Goal: Task Accomplishment & Management: Manage account settings

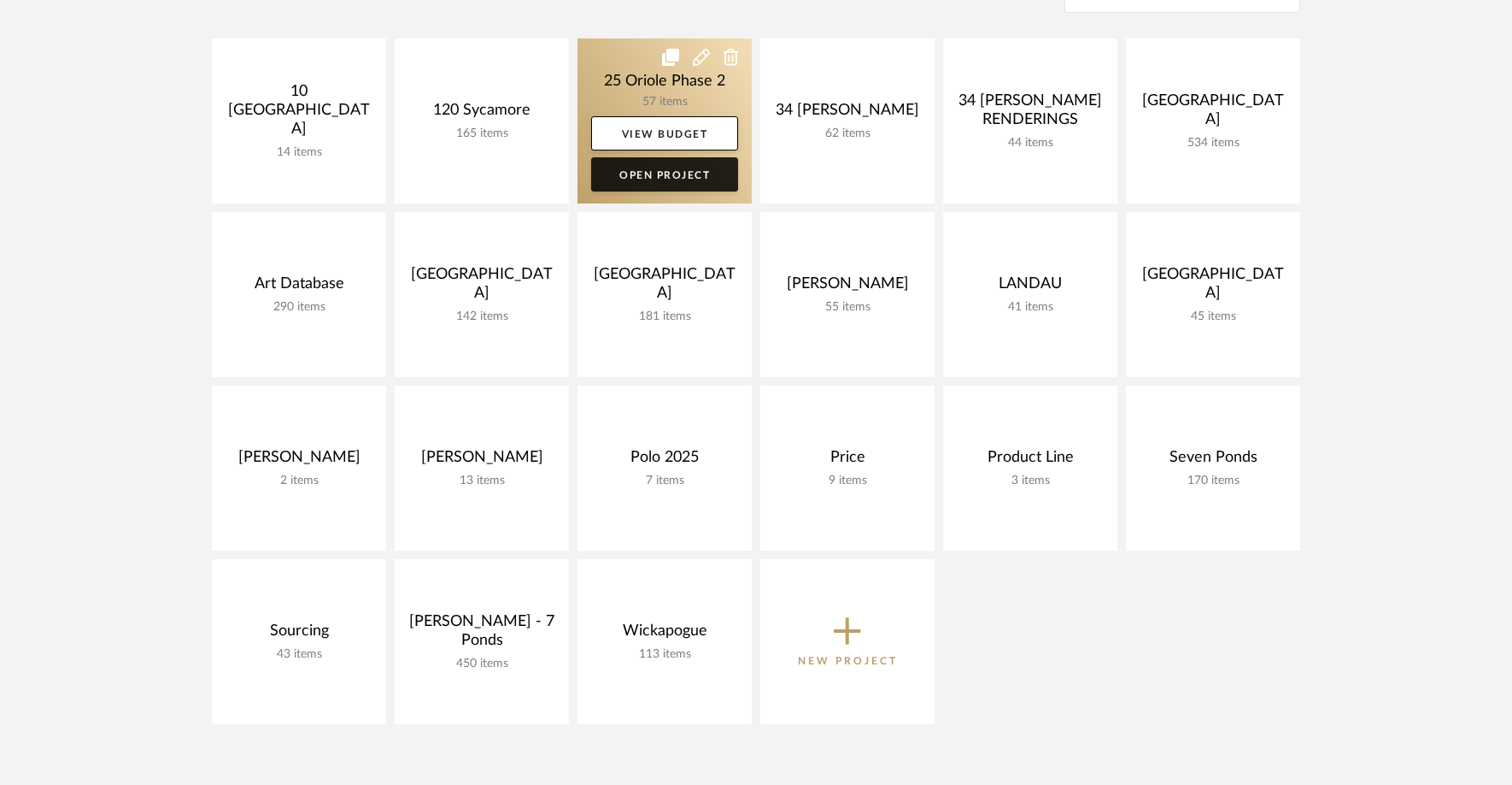
scroll to position [469, 0]
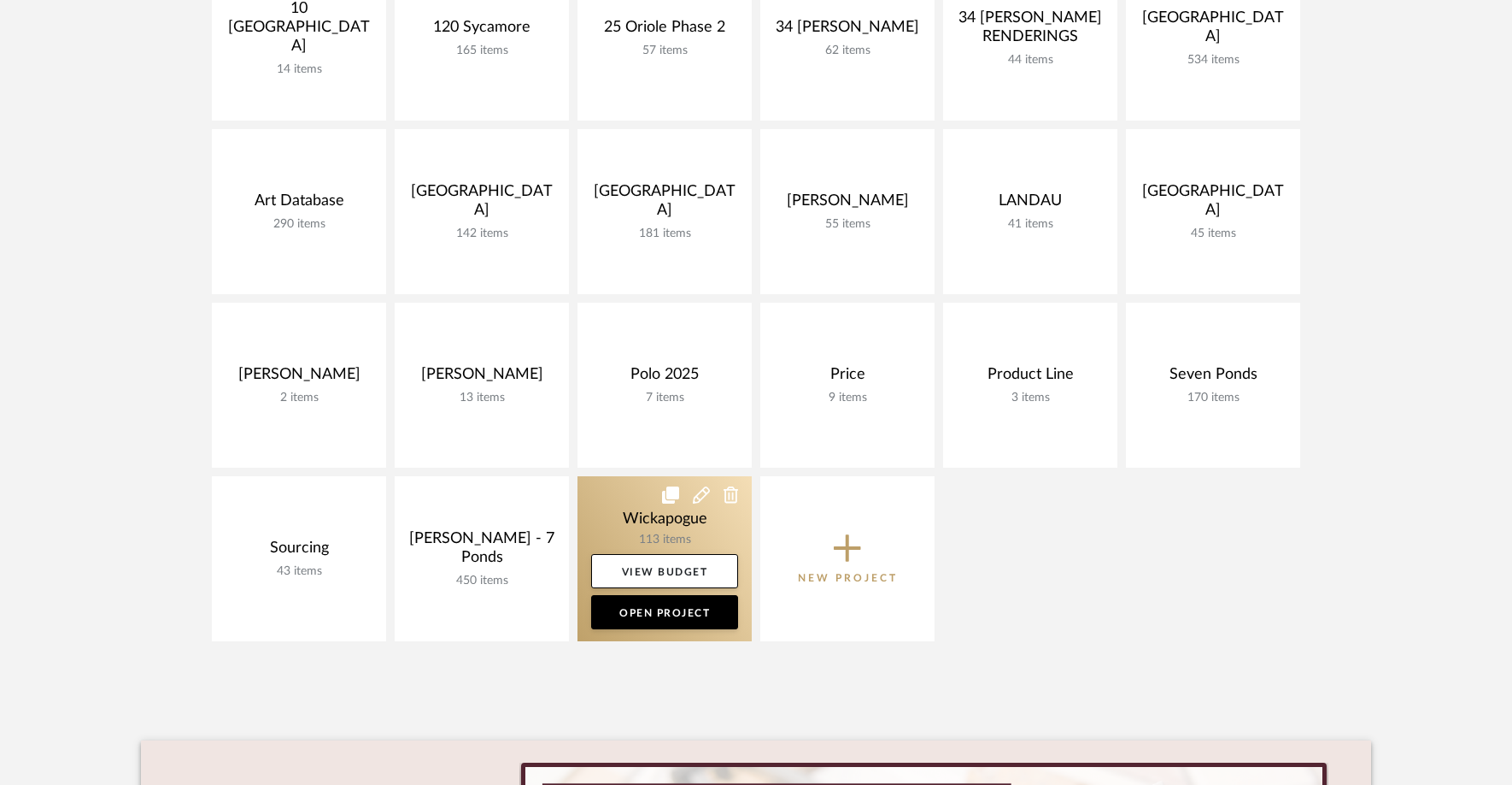
click at [604, 494] on link at bounding box center [665, 558] width 174 height 165
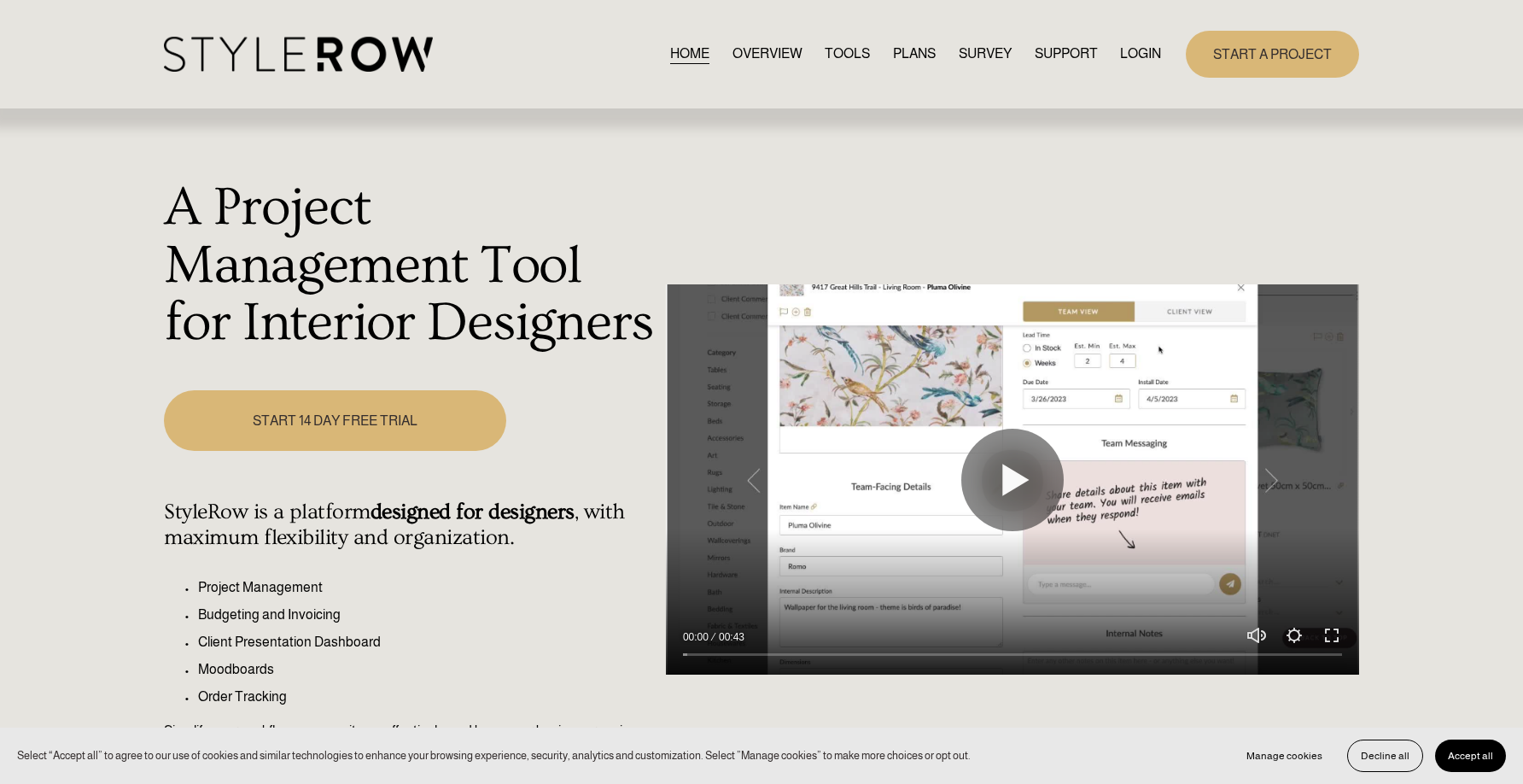
click at [1137, 53] on link "LOGIN" at bounding box center [1140, 54] width 41 height 23
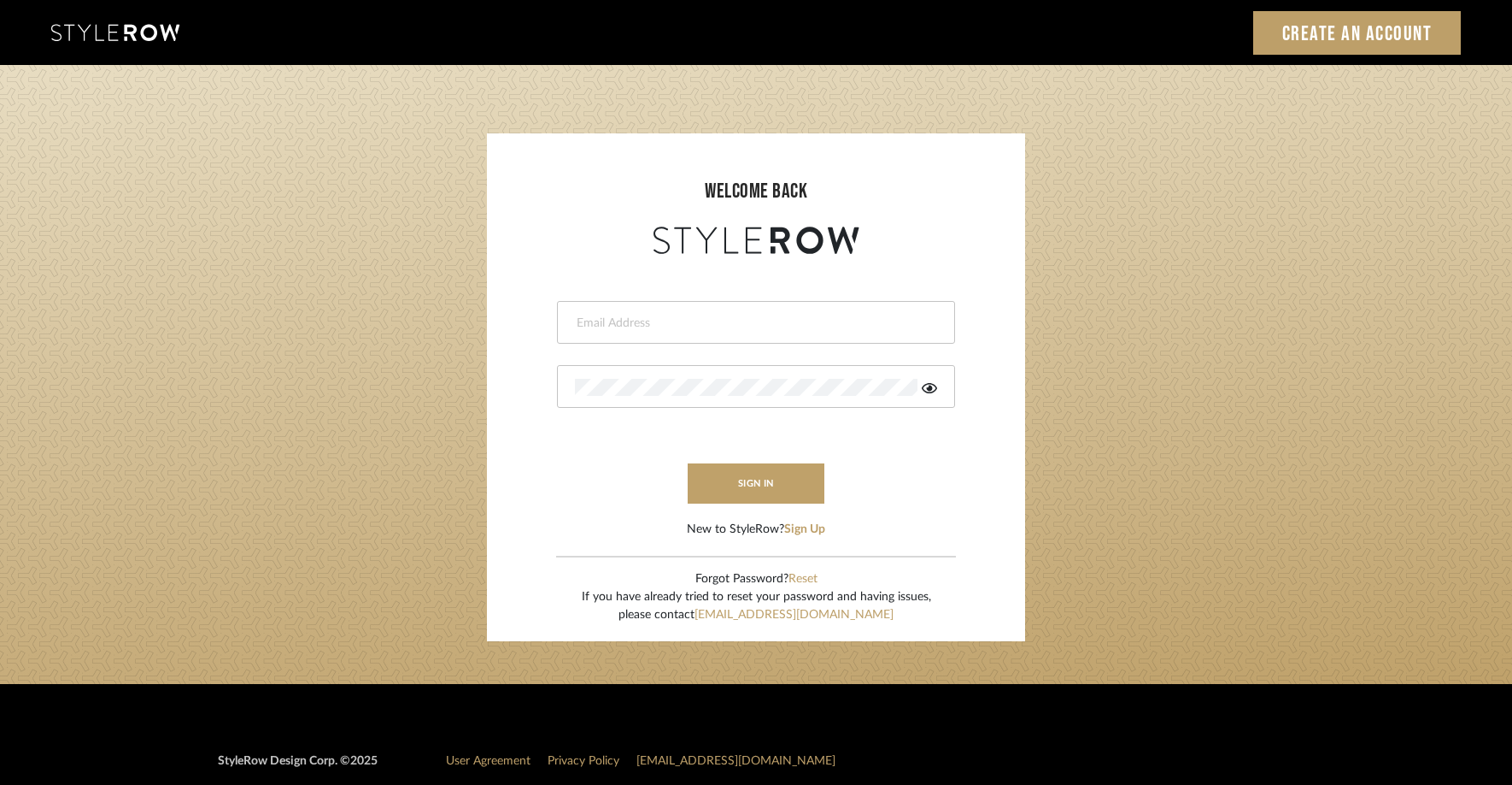
type input "allie@downeyinteriors.com"
click at [656, 319] on input "allie@downeyinteriors.com" at bounding box center [753, 323] width 358 height 17
click at [928, 386] on icon at bounding box center [930, 389] width 16 height 14
click at [620, 476] on form "allie@downeyinteriors.com sign in New to StyleRow? Sign Up" at bounding box center [756, 398] width 504 height 281
click at [720, 479] on button "sign in" at bounding box center [756, 484] width 137 height 40
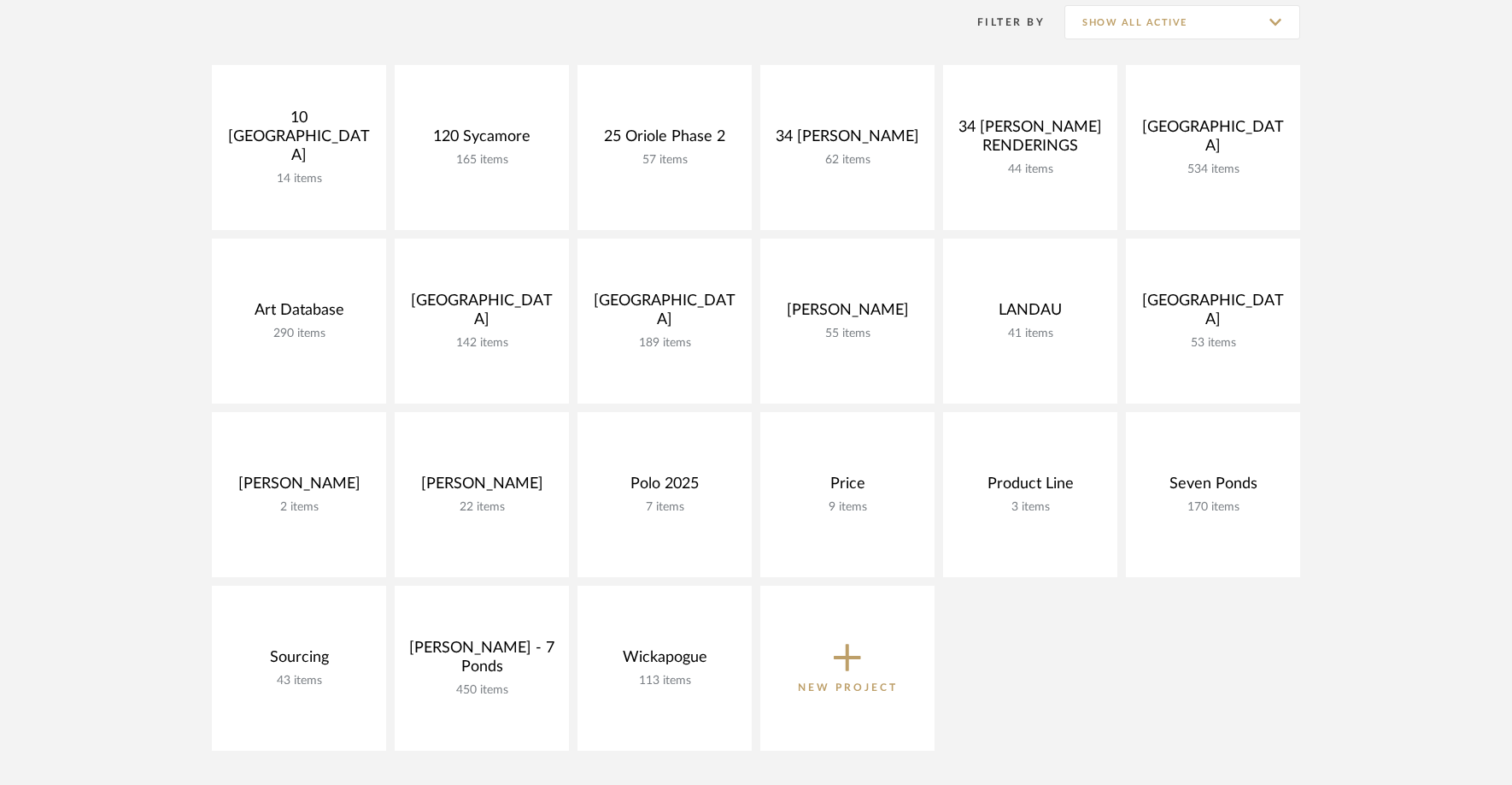
scroll to position [597, 0]
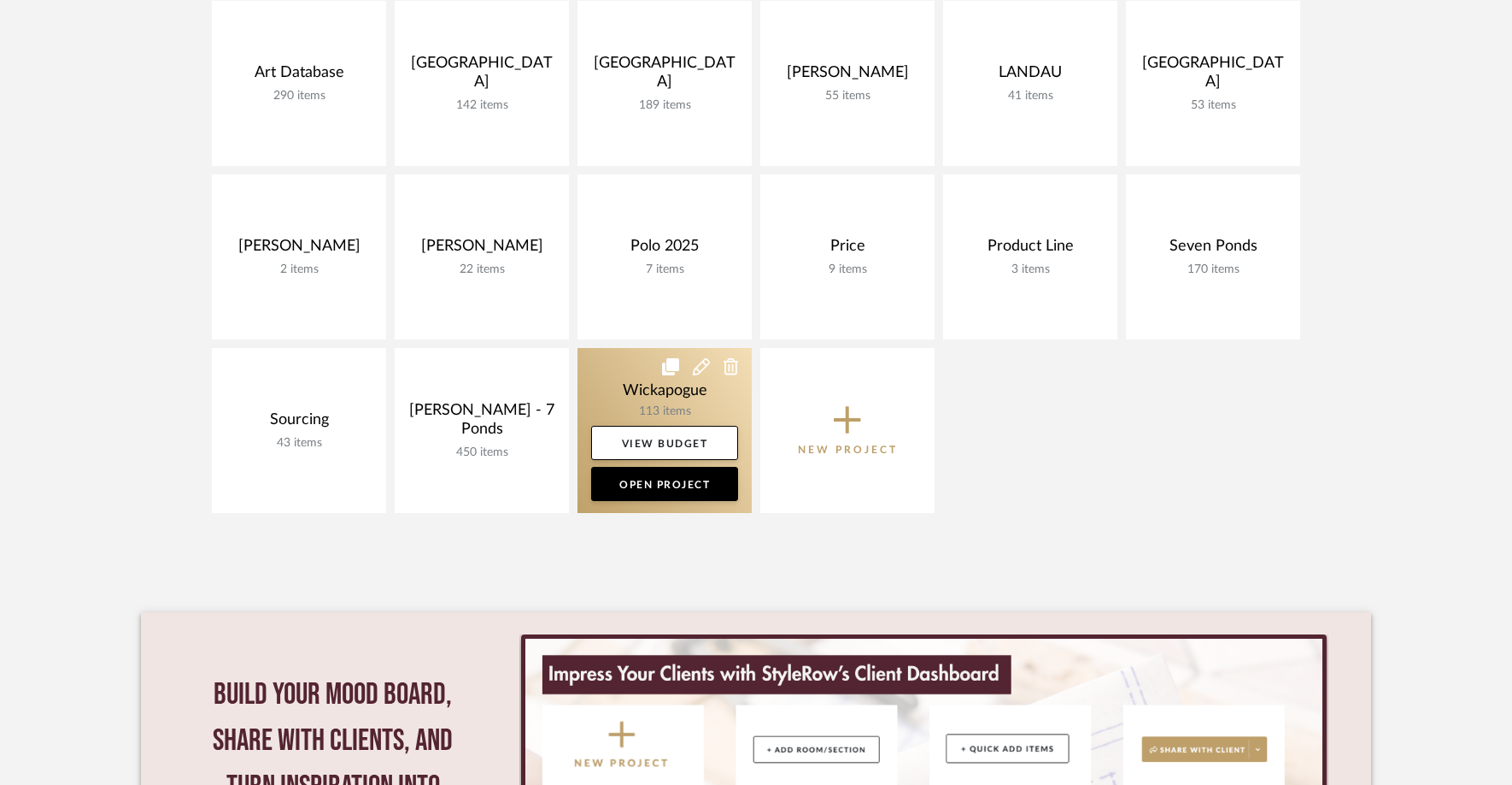
click at [642, 396] on link at bounding box center [665, 430] width 174 height 165
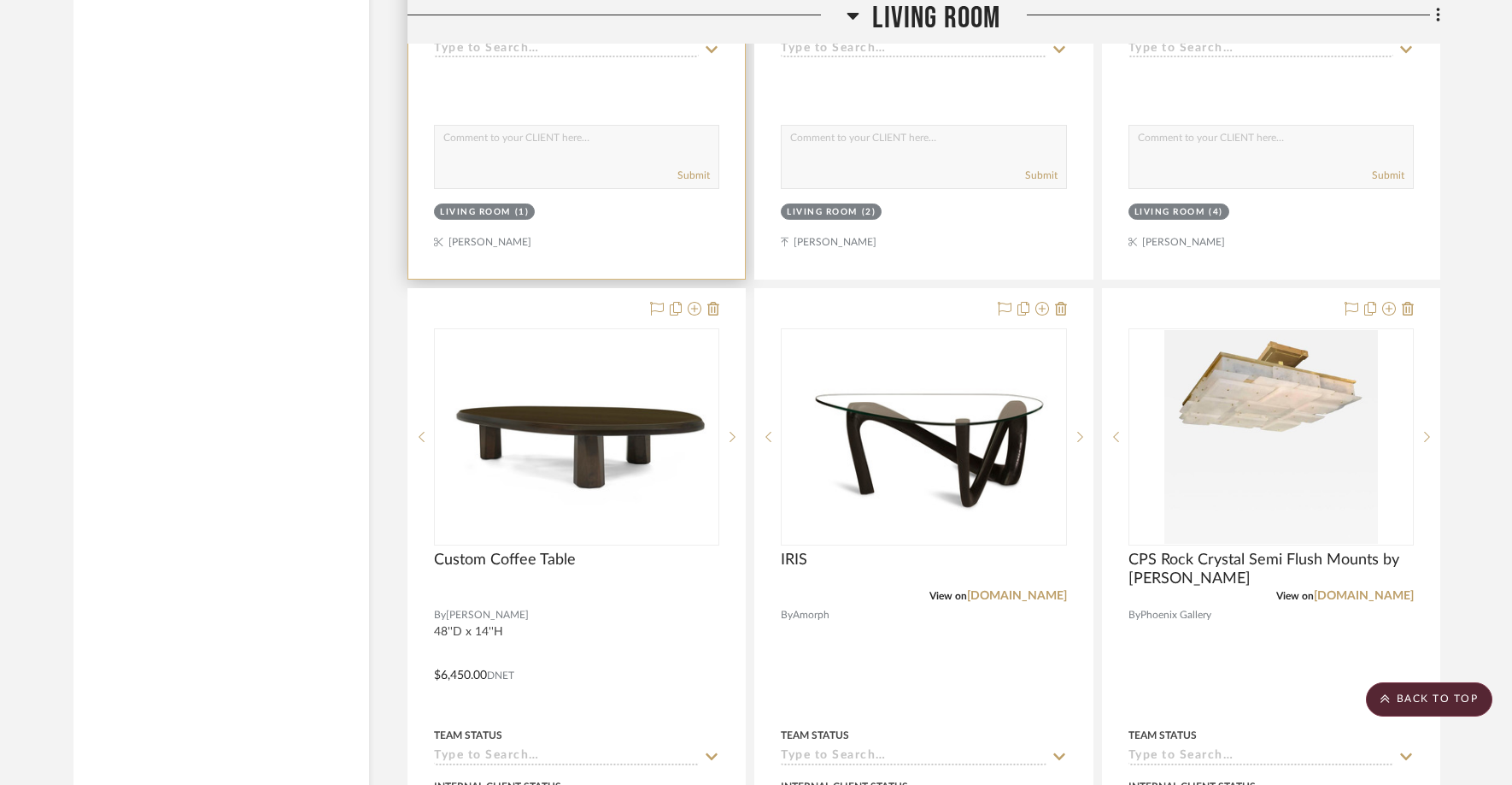
scroll to position [5533, 0]
